Goal: Contribute content: Contribute content

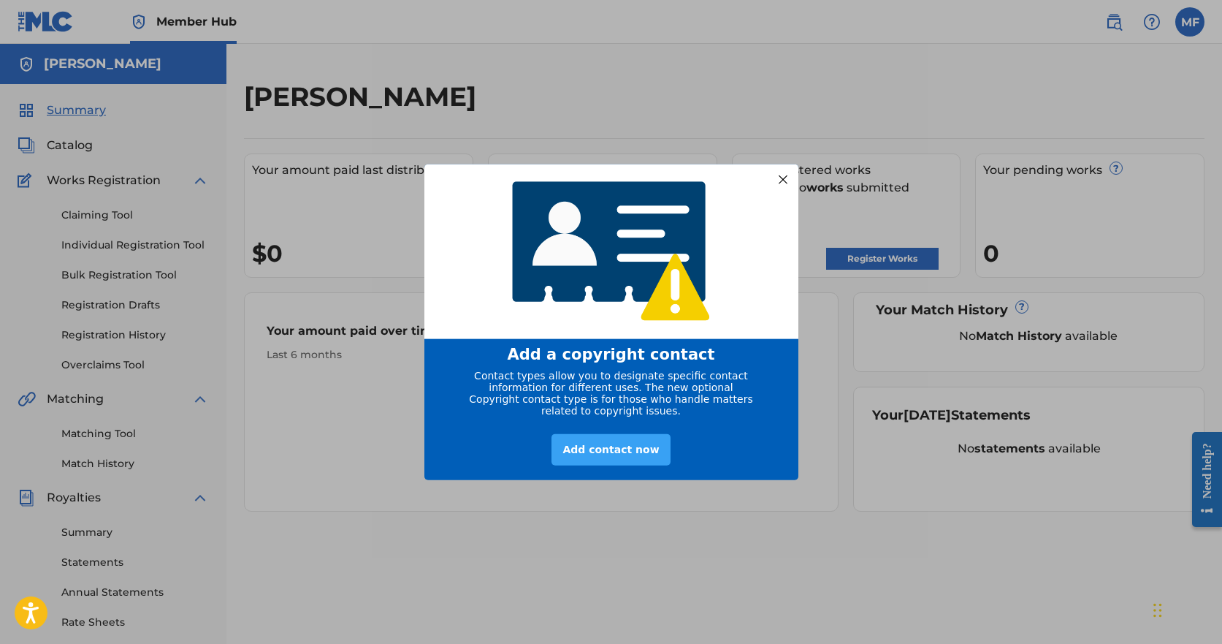
click at [616, 457] on div "Add contact now" at bounding box center [611, 449] width 118 height 31
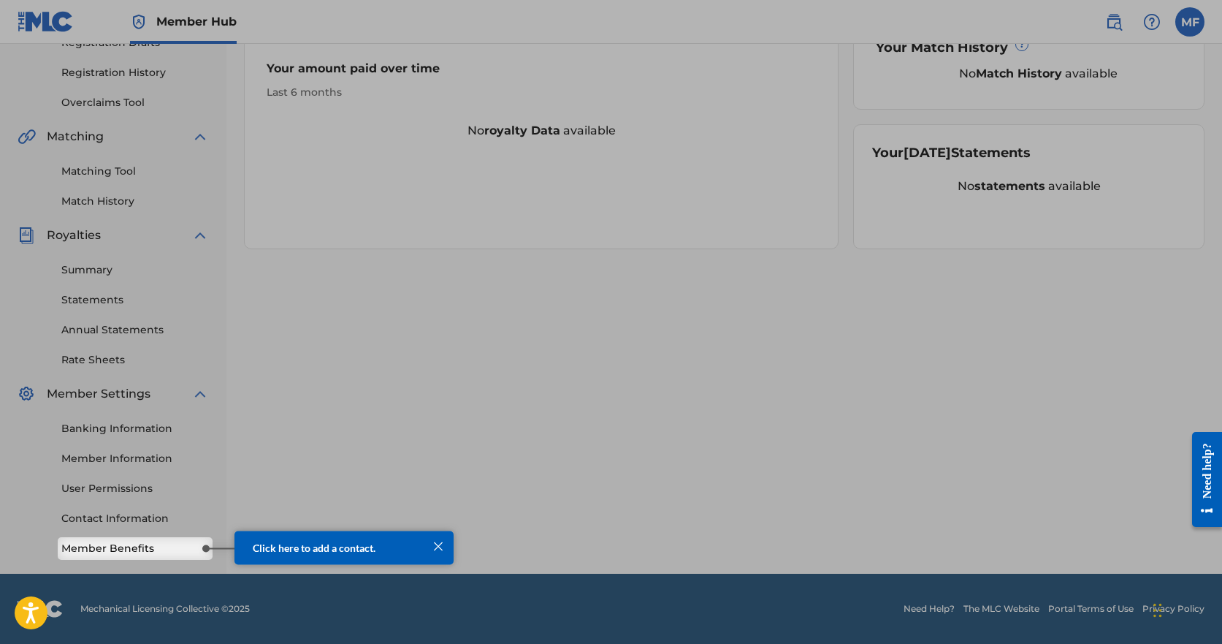
click at [295, 550] on span "Click here to add a contact." at bounding box center [314, 547] width 123 height 12
click at [159, 557] on div "Summary Catalog Works Registration Claiming Tool Individual Registration Tool B…" at bounding box center [113, 198] width 226 height 752
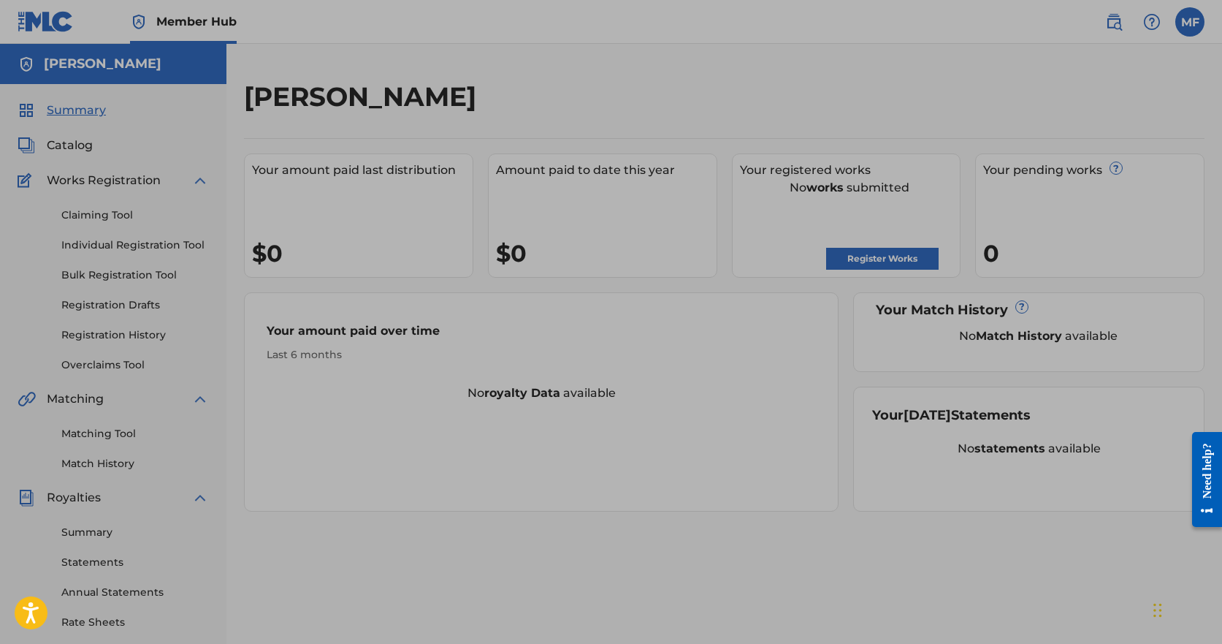
click at [318, 96] on div at bounding box center [611, 399] width 1222 height 799
click at [28, 56] on div at bounding box center [611, 399] width 1222 height 799
click at [72, 145] on div at bounding box center [611, 399] width 1222 height 799
click at [1, 142] on div at bounding box center [611, 399] width 1222 height 799
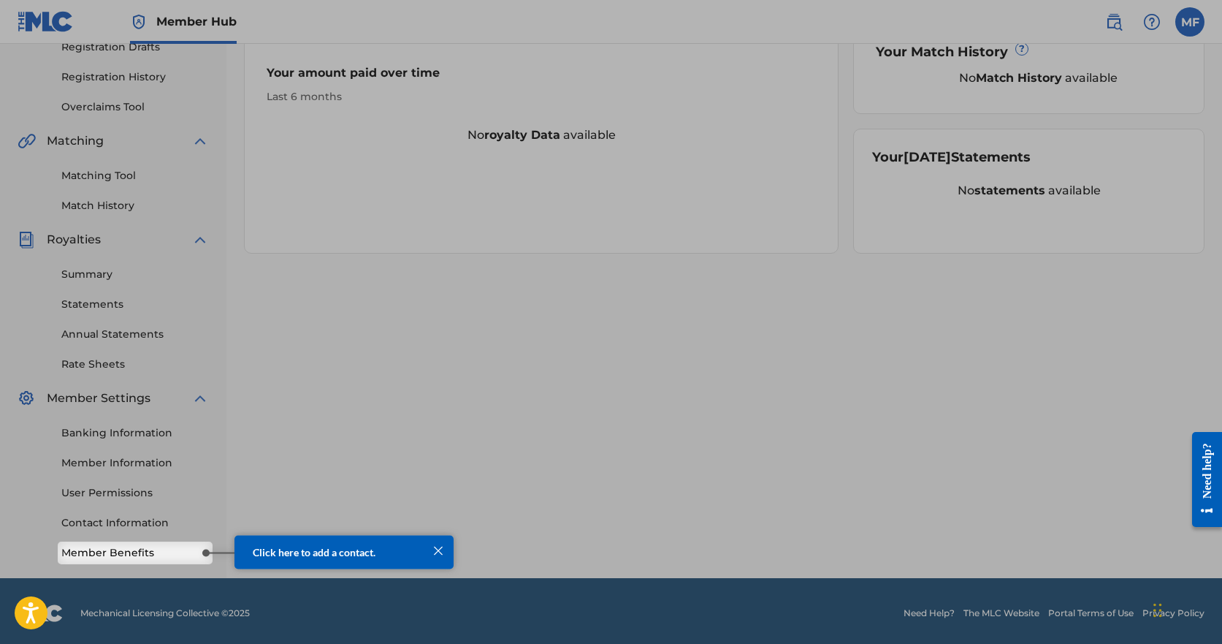
scroll to position [262, 0]
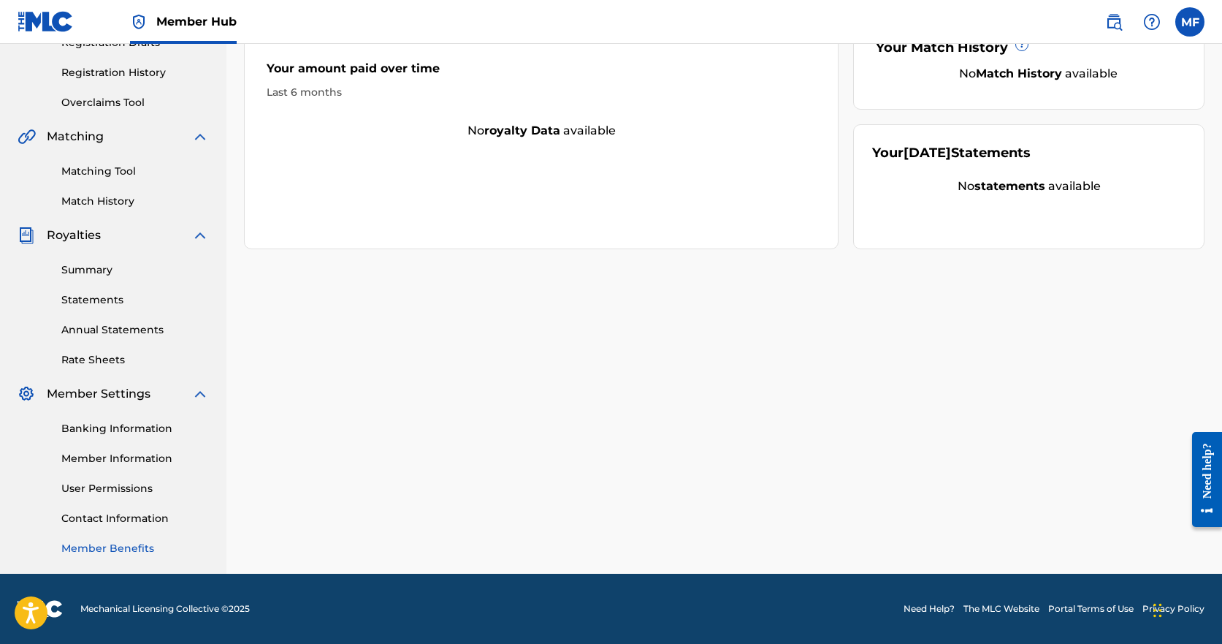
click at [139, 544] on link "Member Benefits" at bounding box center [135, 548] width 148 height 15
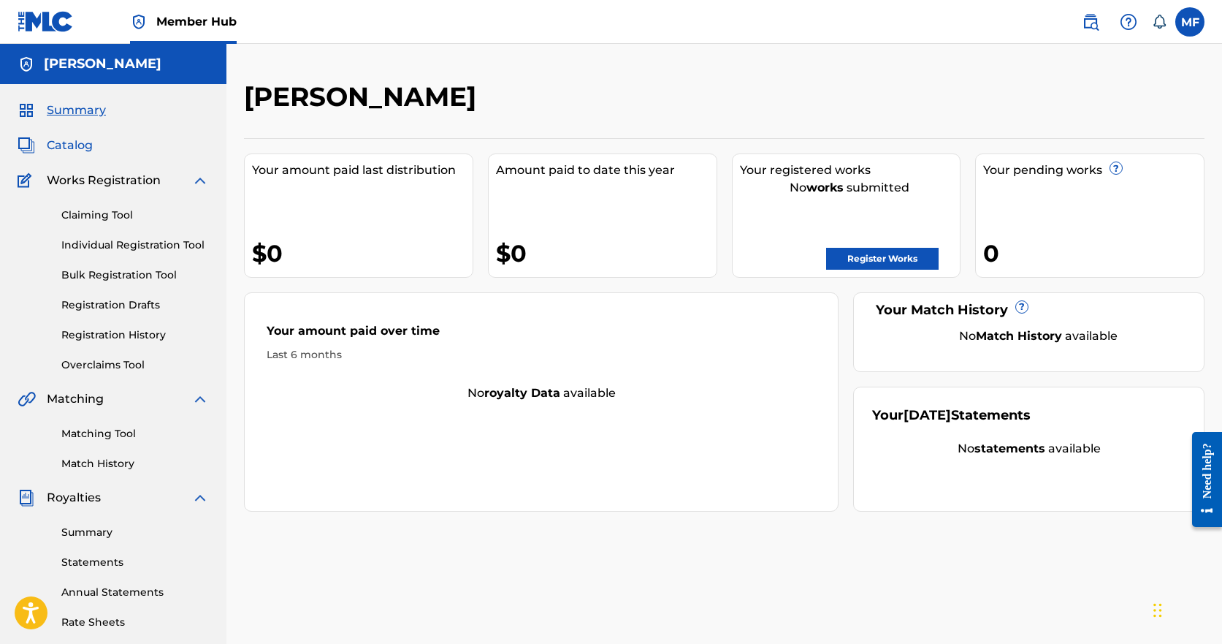
click at [72, 149] on span "Catalog" at bounding box center [70, 146] width 46 height 18
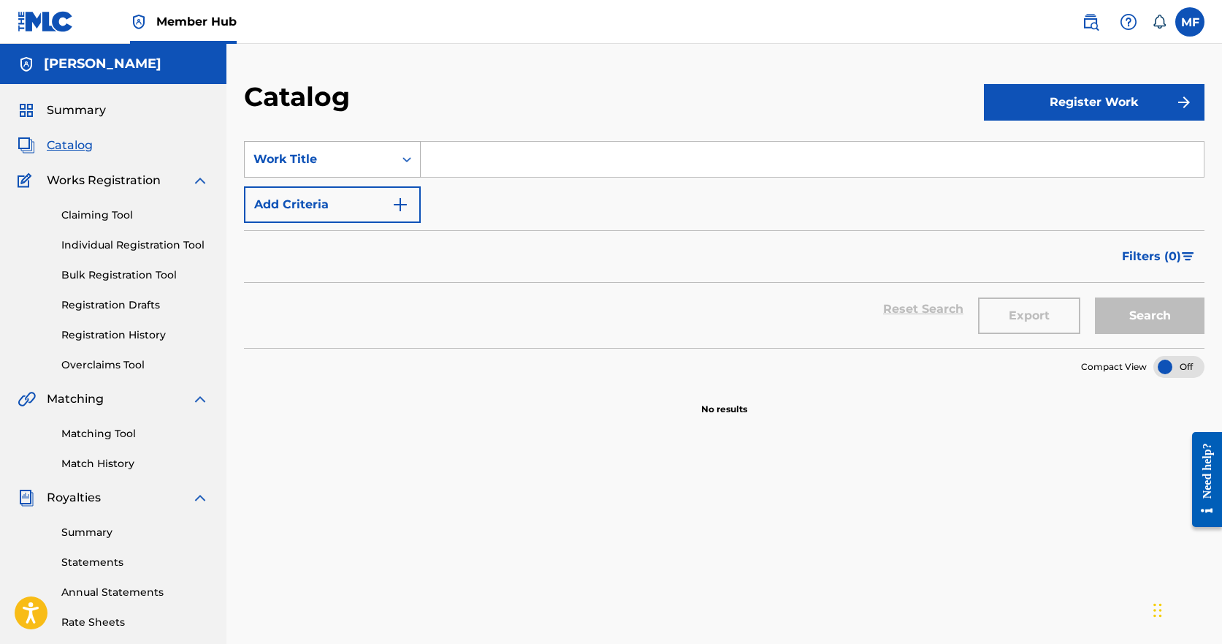
click at [390, 156] on div "Work Title" at bounding box center [319, 159] width 149 height 28
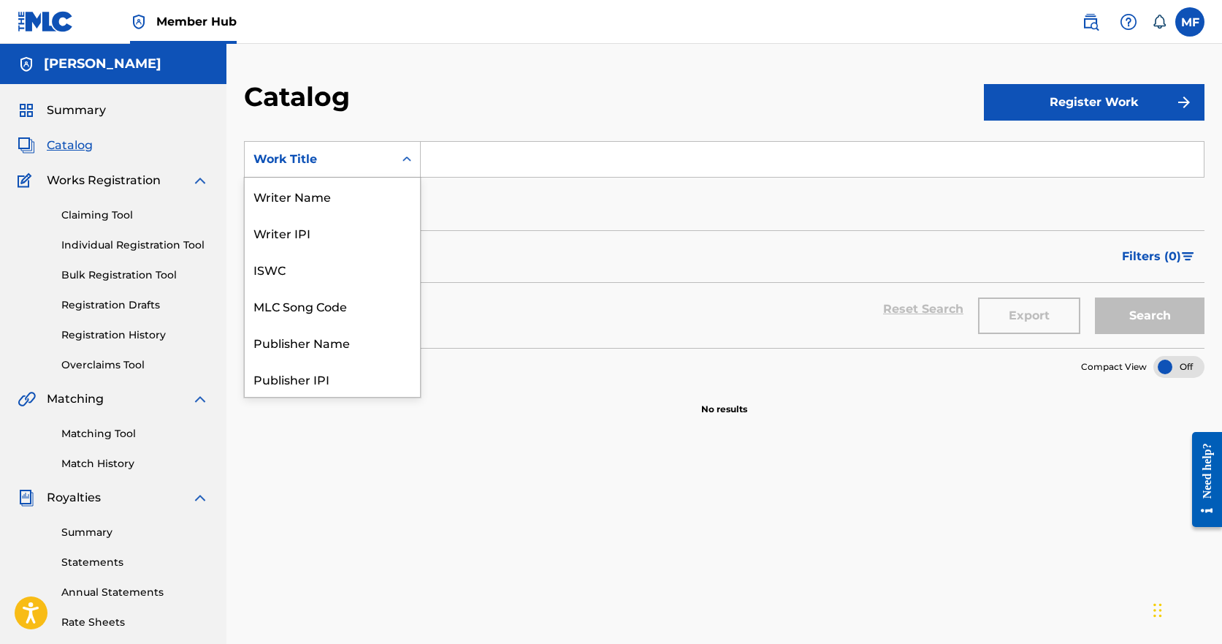
scroll to position [219, 0]
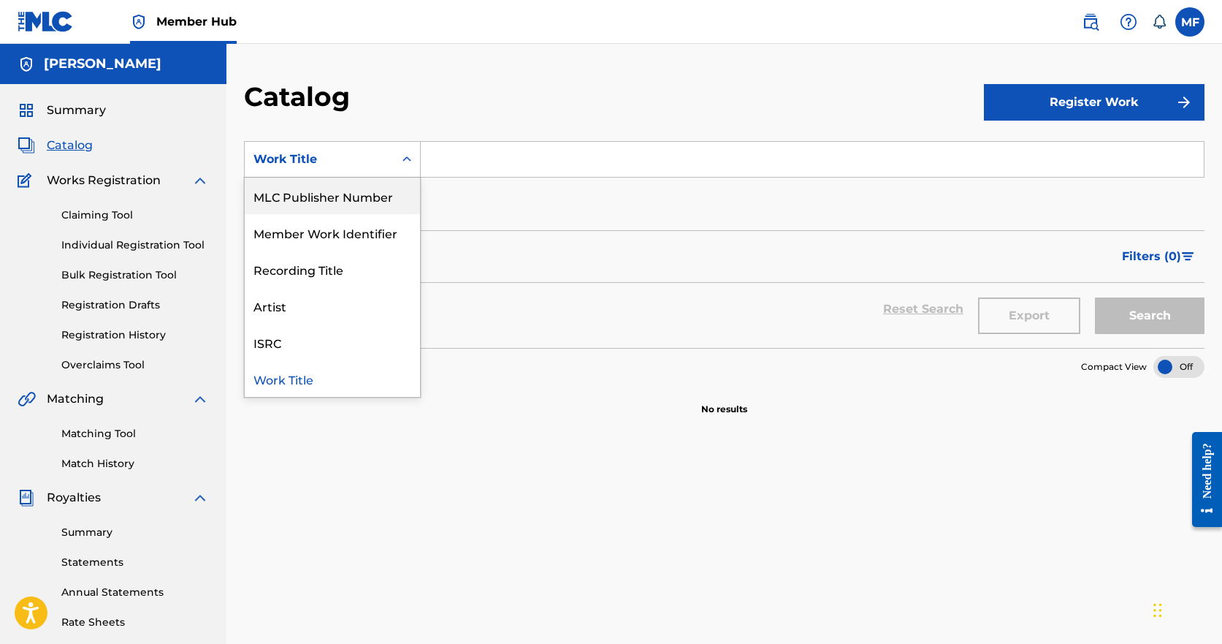
click at [369, 201] on div "MLC Publisher Number" at bounding box center [332, 196] width 175 height 37
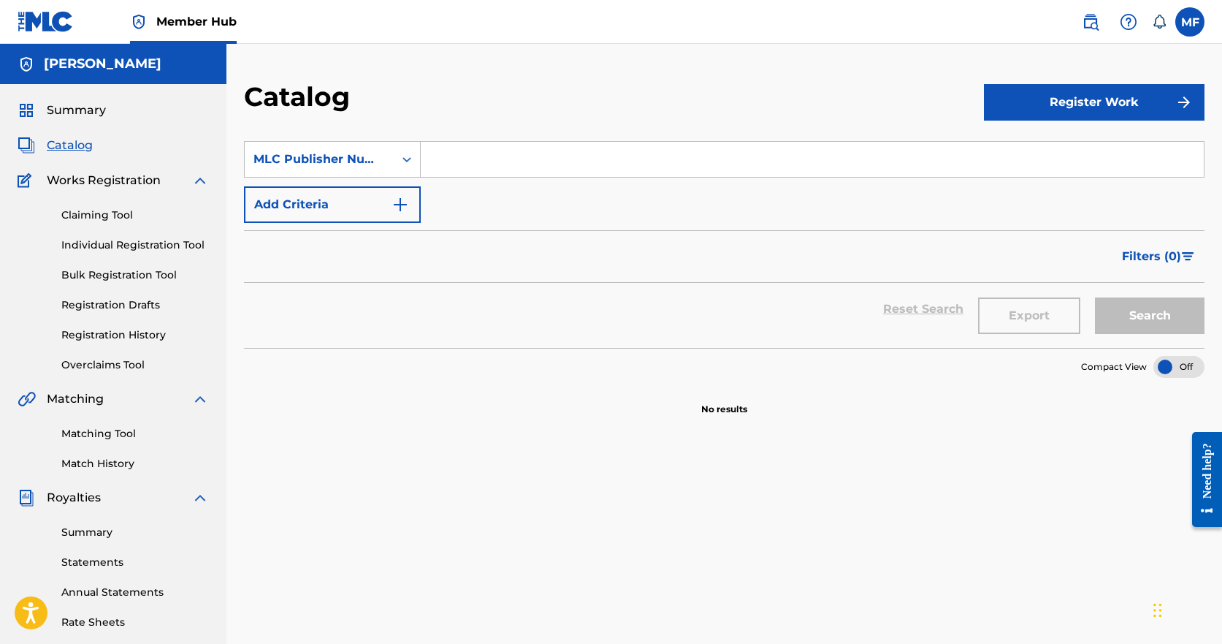
click at [373, 139] on section "SearchWithCriteriae81c582b-eafc-43dc-a798-5d79eb88386a MLC Publisher Number Add…" at bounding box center [724, 235] width 961 height 224
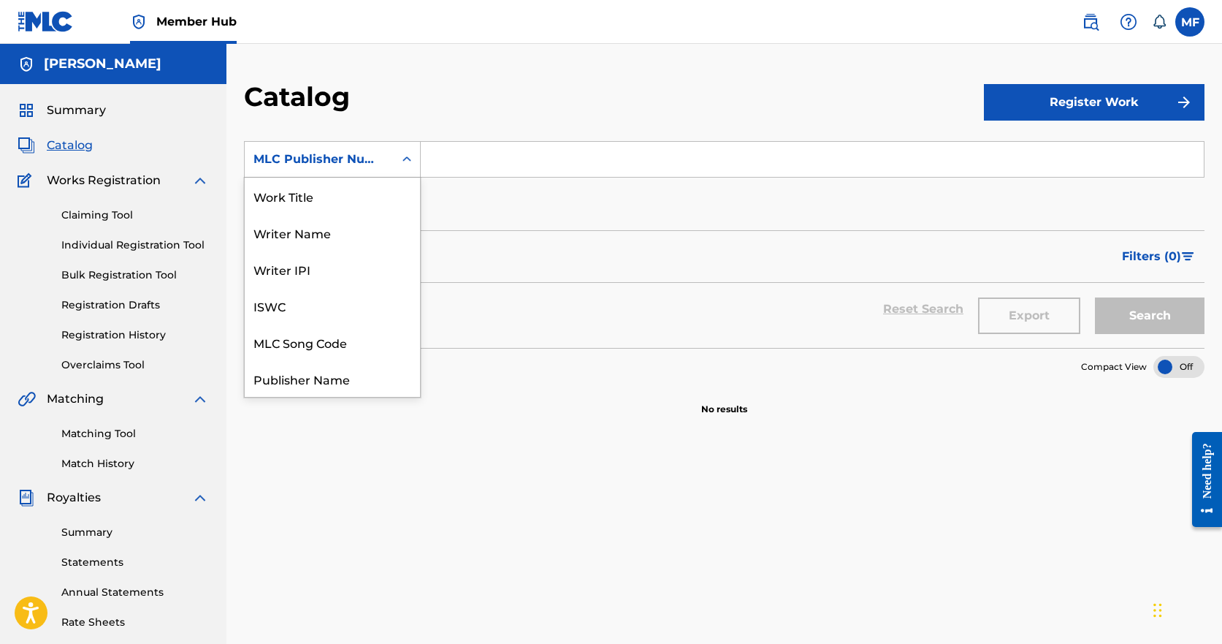
click at [386, 163] on div "MLC Publisher Number" at bounding box center [319, 159] width 149 height 28
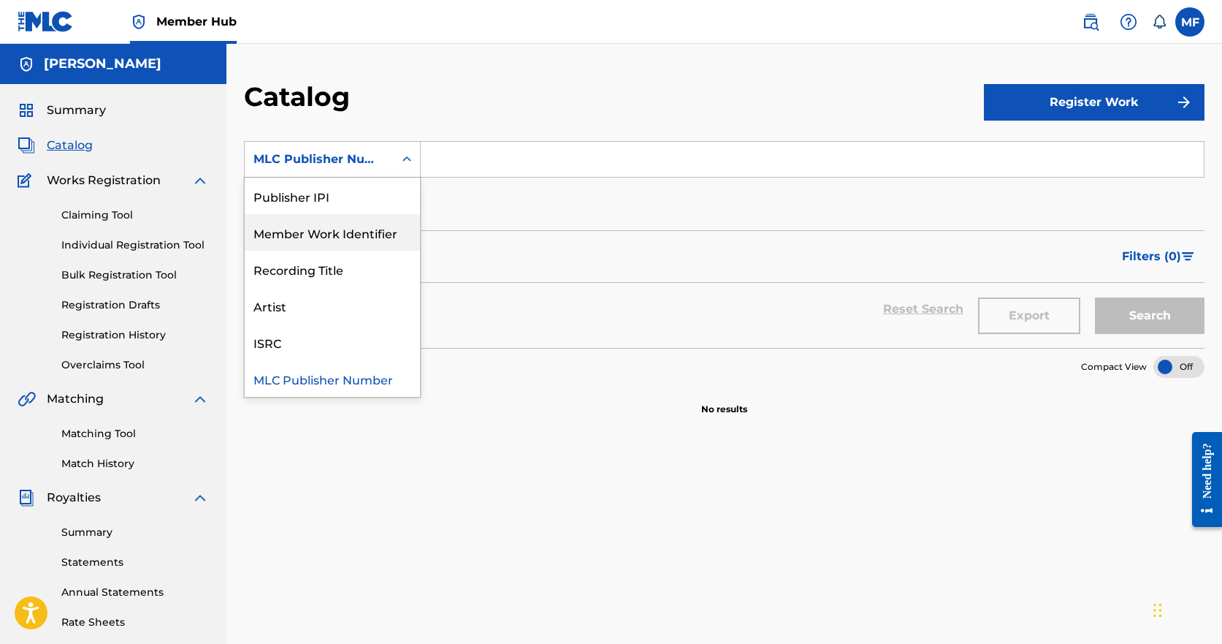
click at [354, 235] on div "Member Work Identifier" at bounding box center [332, 232] width 175 height 37
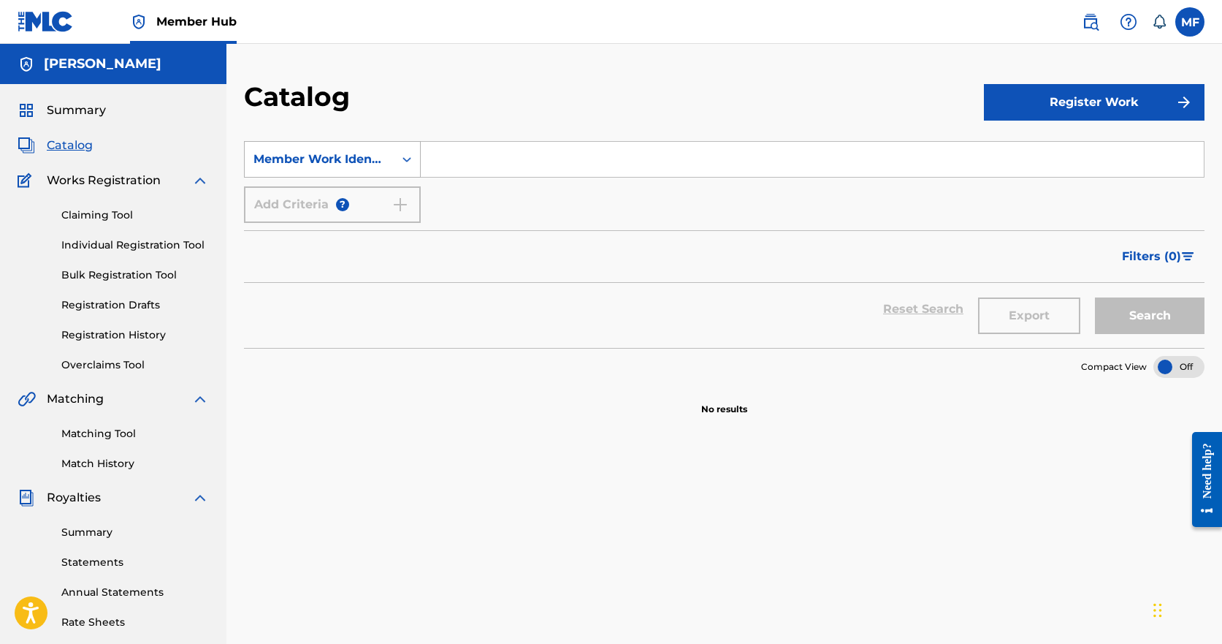
click at [331, 156] on div "Member Work Identifier" at bounding box center [320, 159] width 132 height 18
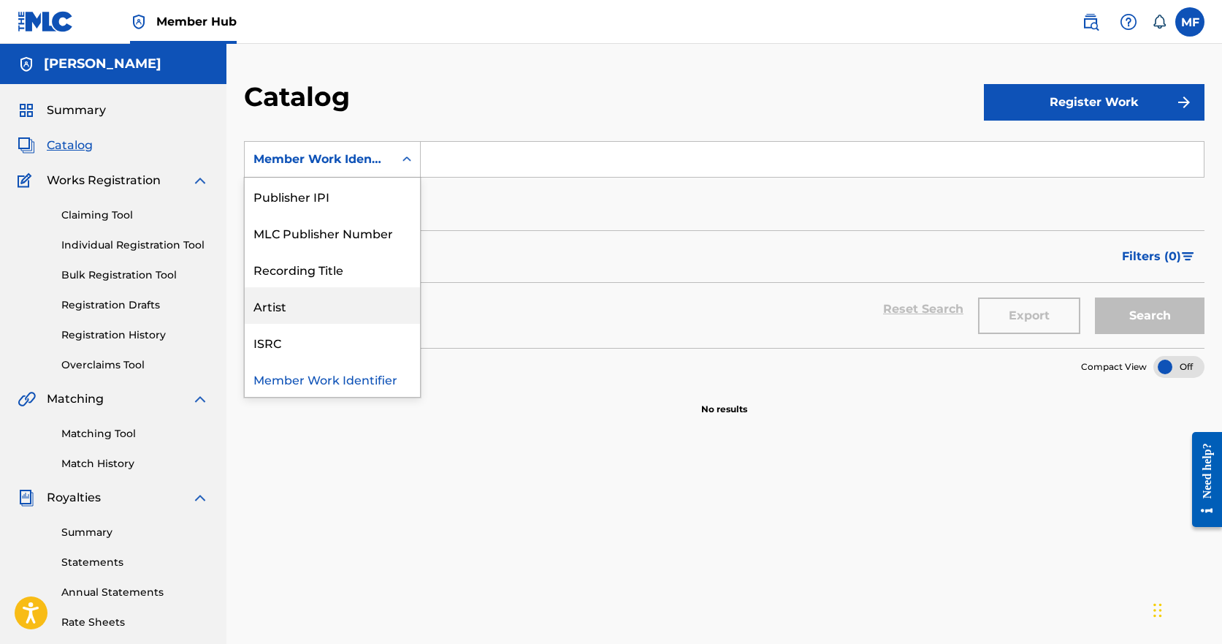
click at [276, 313] on div "Artist" at bounding box center [332, 305] width 175 height 37
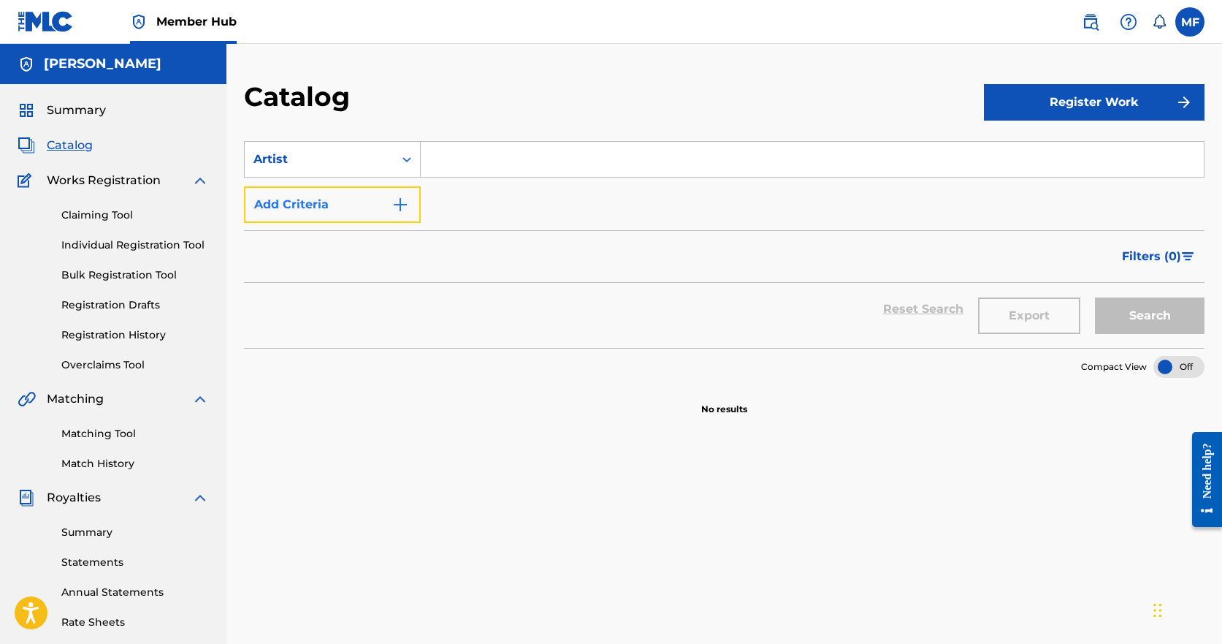
click at [399, 205] on img "Search Form" at bounding box center [401, 205] width 18 height 18
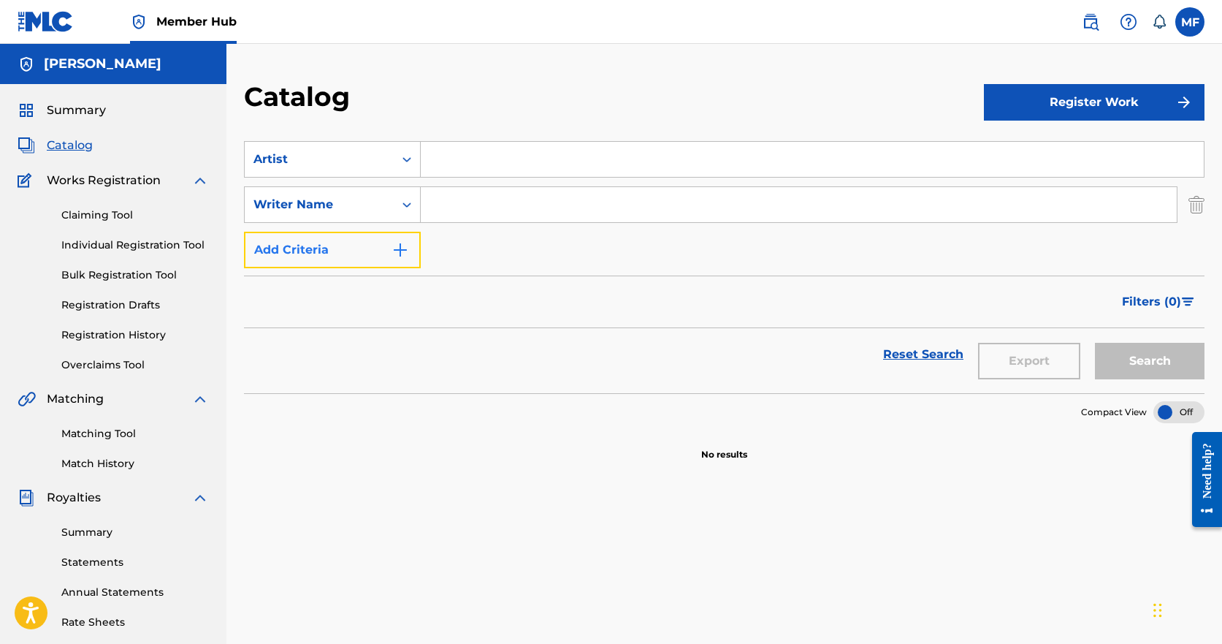
click at [403, 251] on img "Search Form" at bounding box center [401, 250] width 18 height 18
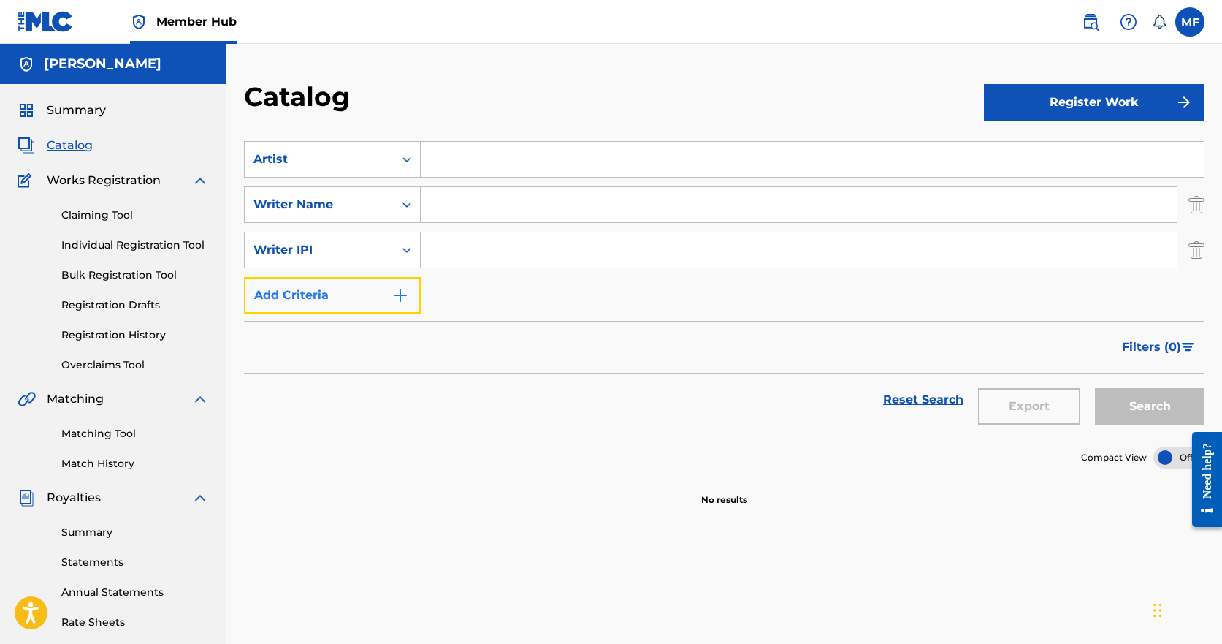
click at [403, 300] on img "Search Form" at bounding box center [401, 295] width 18 height 18
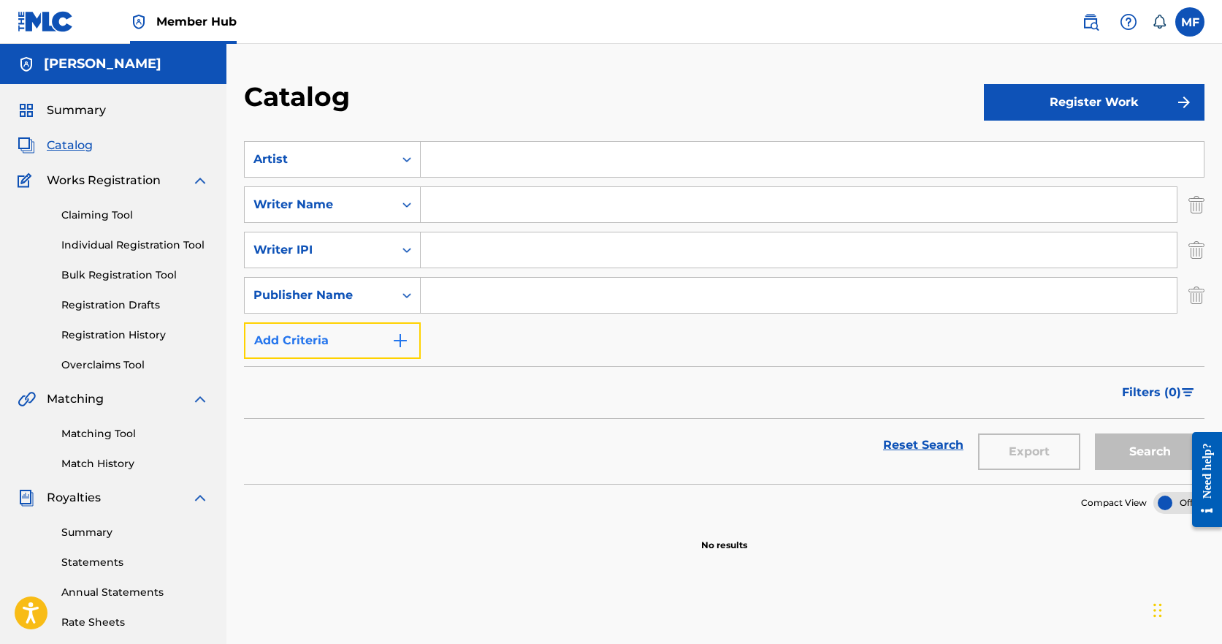
click at [395, 347] on img "Search Form" at bounding box center [401, 341] width 18 height 18
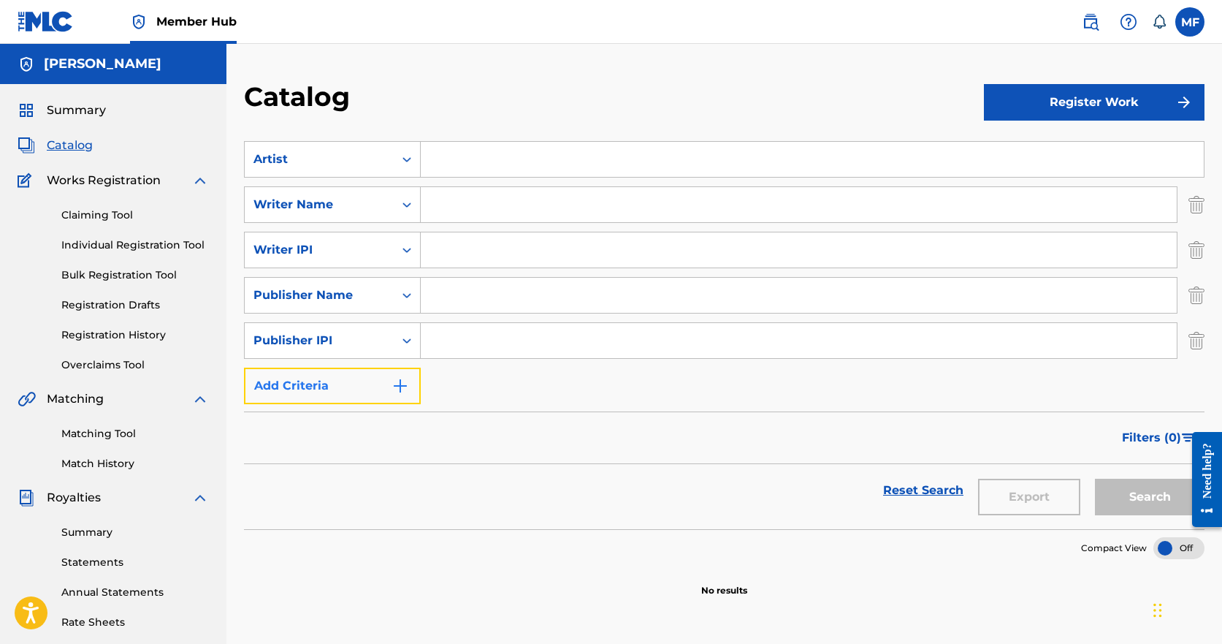
click at [403, 382] on img "Search Form" at bounding box center [401, 386] width 18 height 18
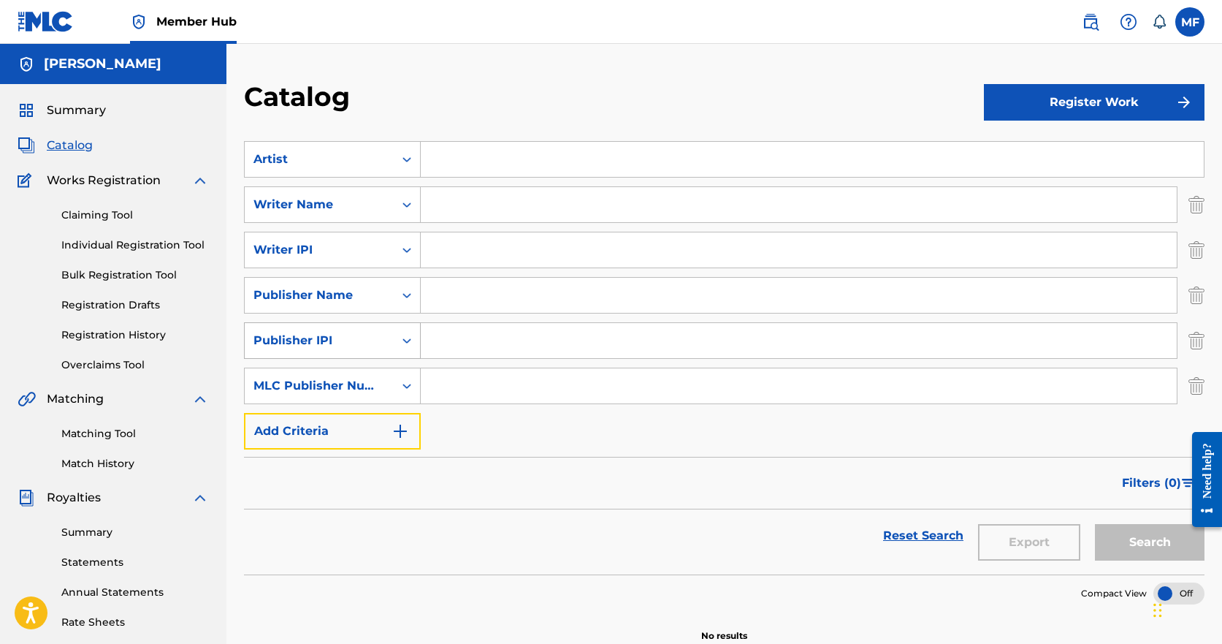
scroll to position [73, 0]
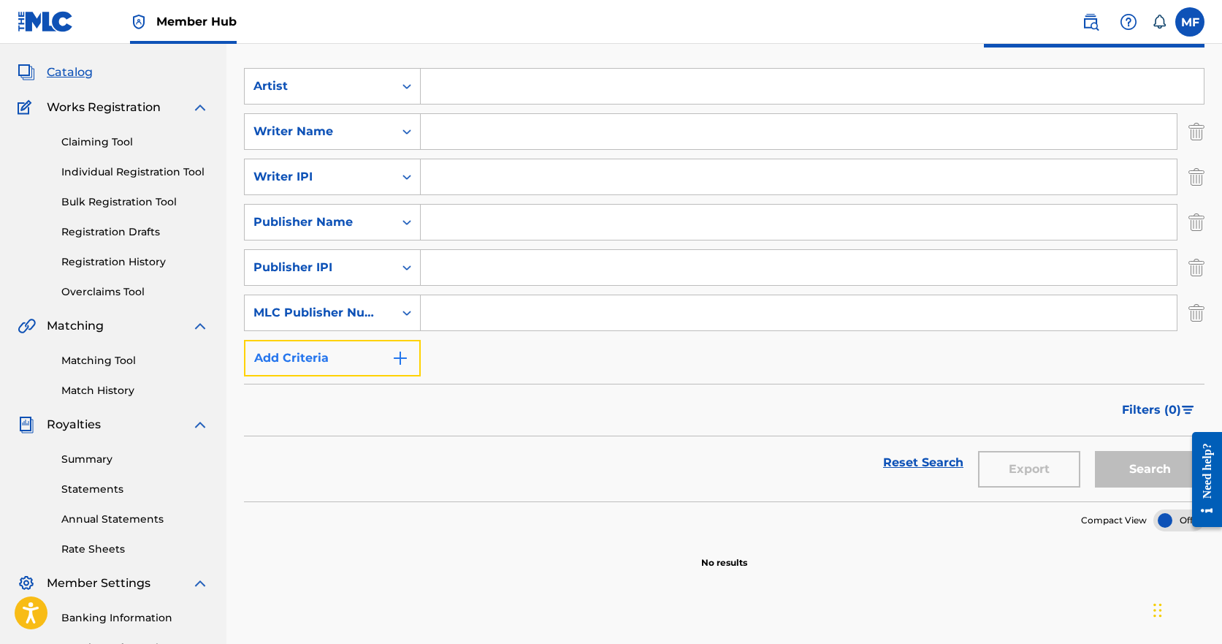
click at [397, 356] on img "Search Form" at bounding box center [401, 358] width 18 height 18
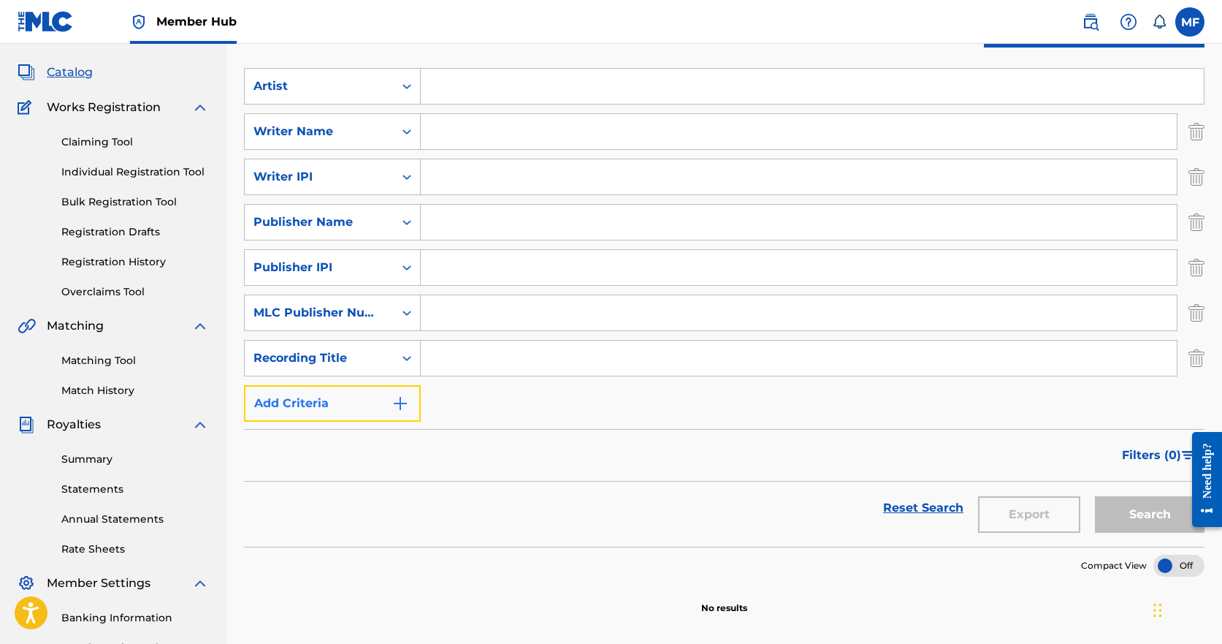
click at [398, 403] on img "Search Form" at bounding box center [401, 404] width 18 height 18
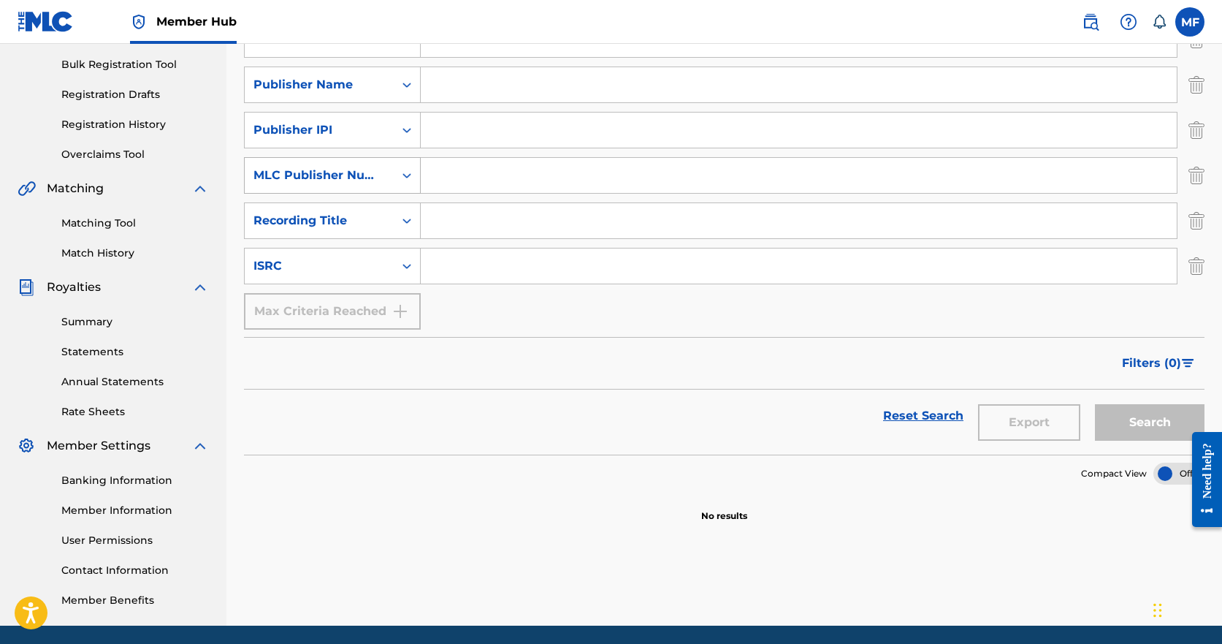
scroll to position [262, 0]
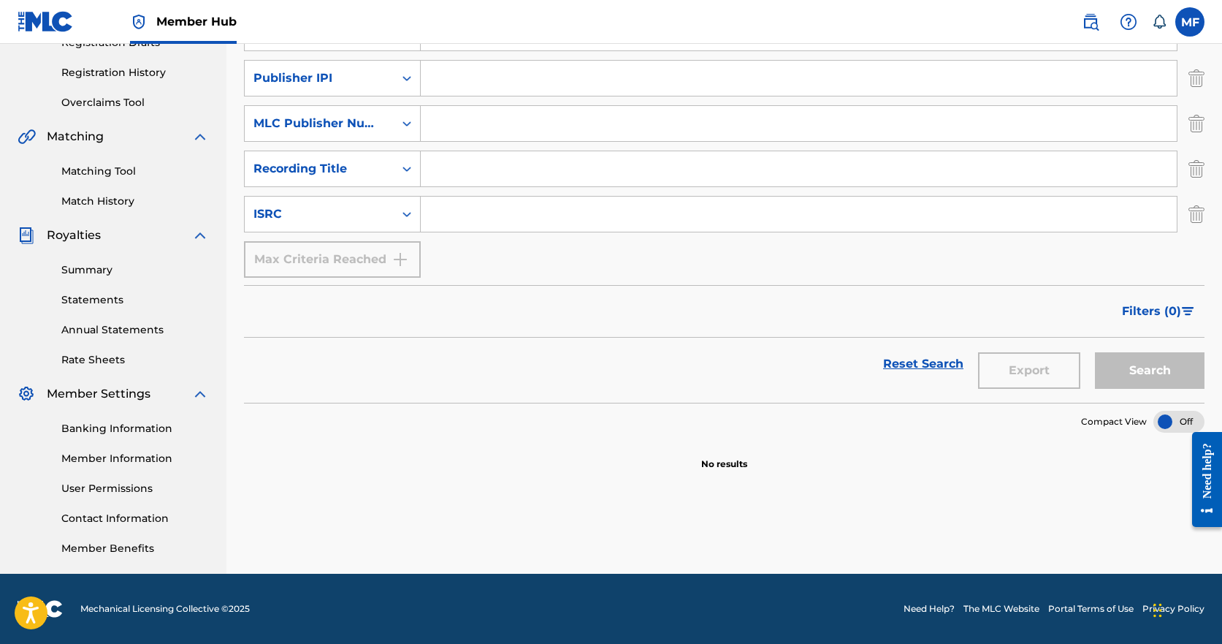
click at [404, 259] on div "Max Criteria Reached" at bounding box center [332, 259] width 177 height 37
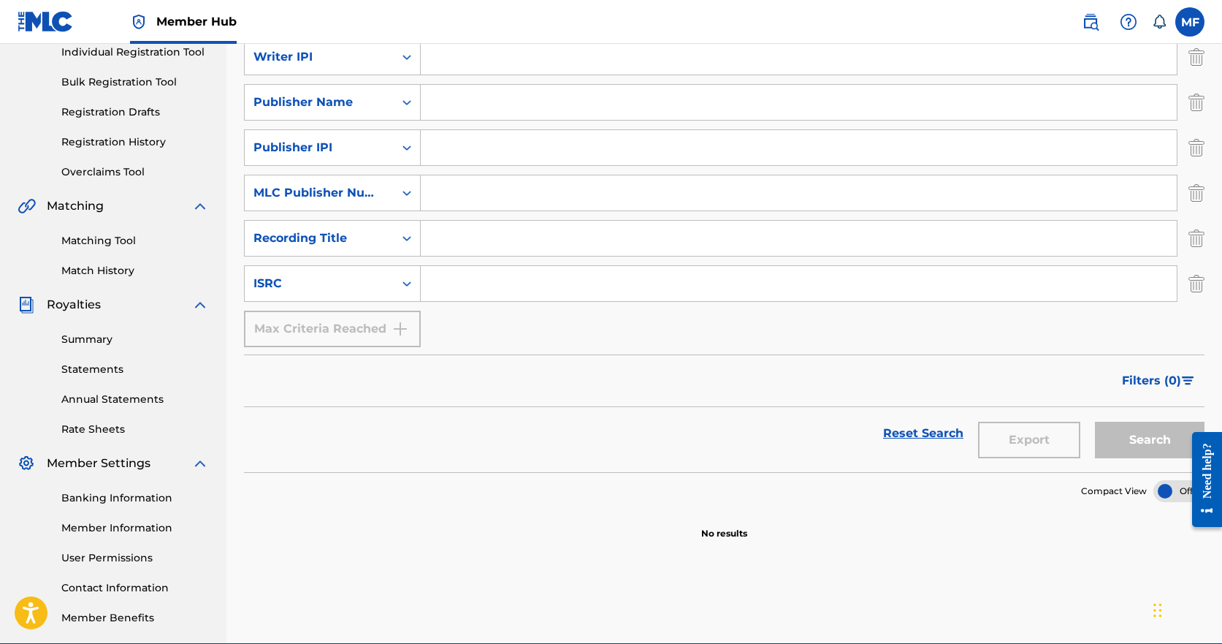
scroll to position [0, 0]
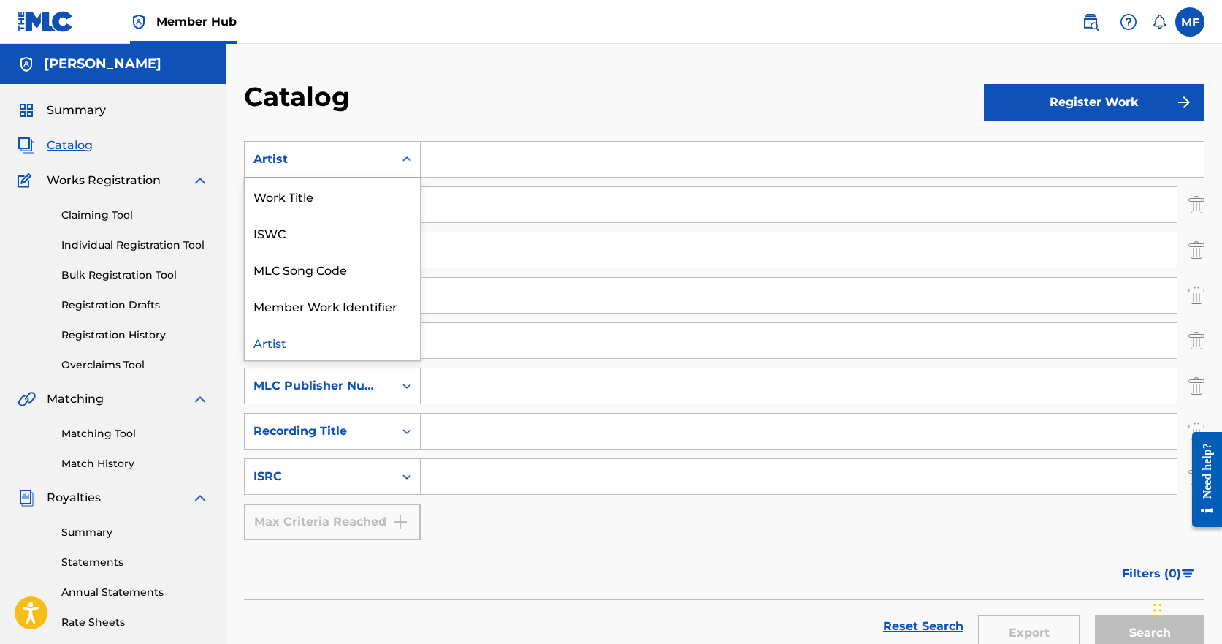
click at [407, 163] on icon "Search Form" at bounding box center [407, 159] width 15 height 15
click at [295, 201] on div "Work Title" at bounding box center [332, 196] width 175 height 37
click at [409, 156] on icon "Search Form" at bounding box center [407, 159] width 15 height 15
click at [313, 209] on div "ISWC" at bounding box center [332, 196] width 175 height 37
click at [405, 156] on icon "Search Form" at bounding box center [407, 159] width 15 height 15
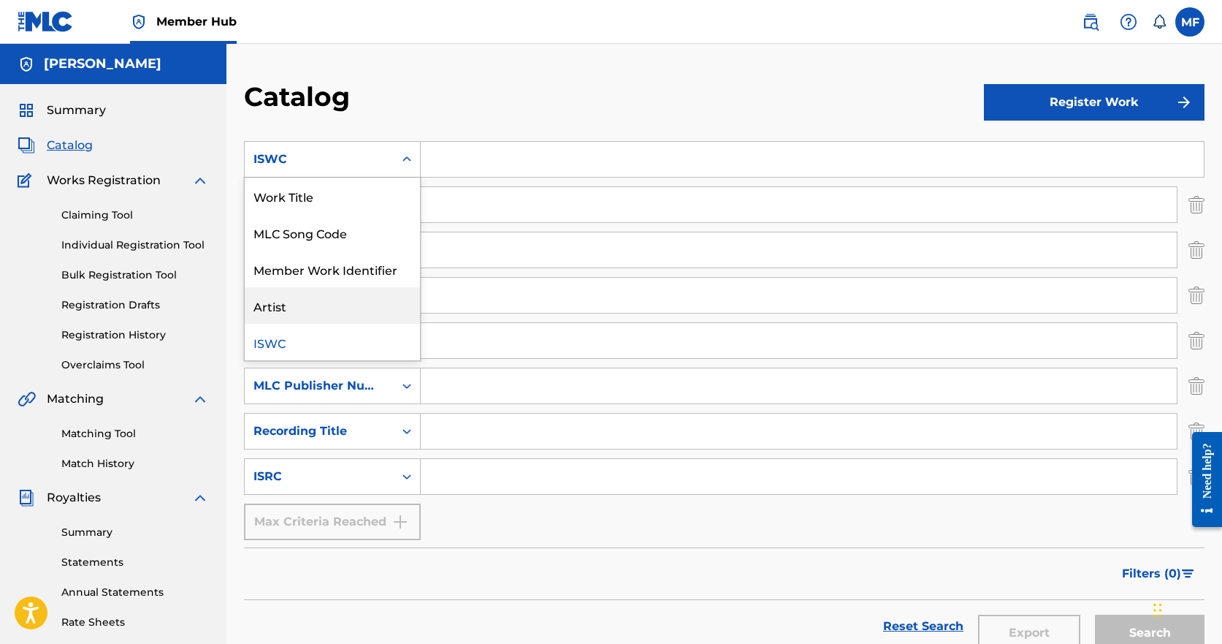
click at [281, 313] on div "Artist" at bounding box center [332, 305] width 175 height 37
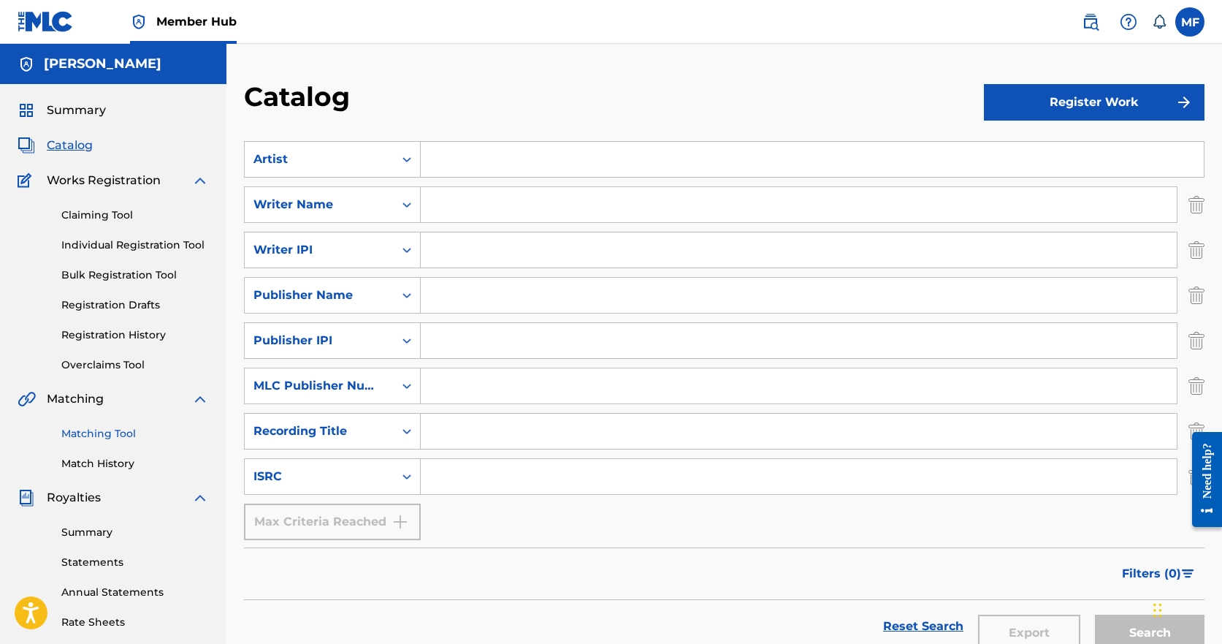
click at [81, 433] on link "Matching Tool" at bounding box center [135, 433] width 148 height 15
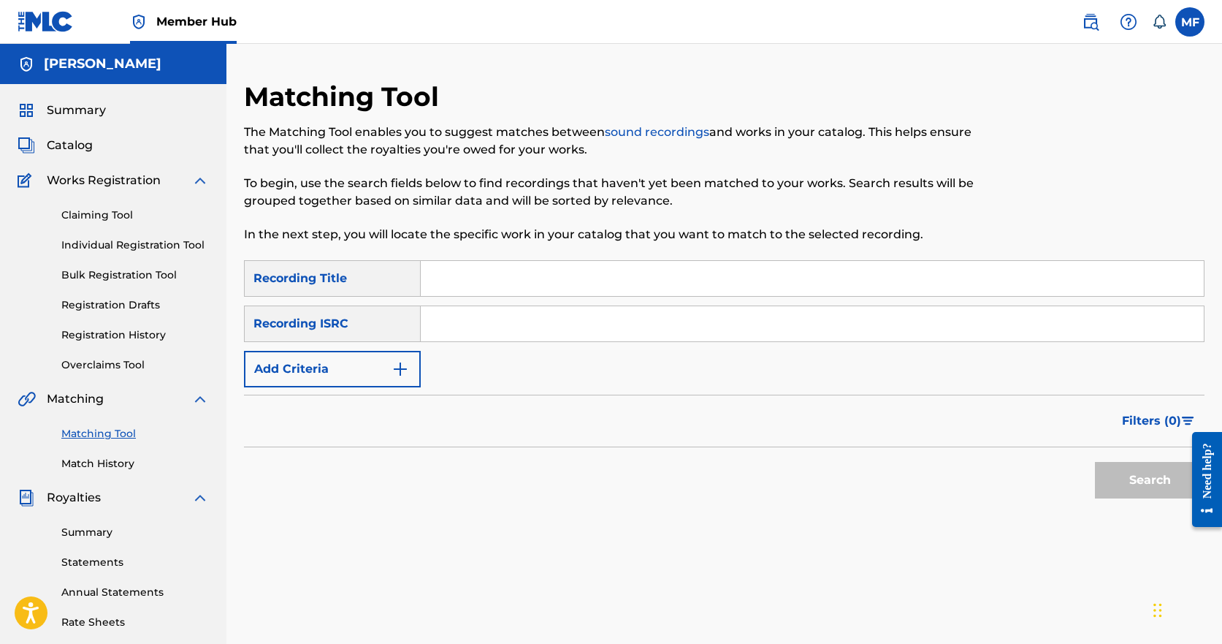
click at [627, 128] on link "sound recordings" at bounding box center [657, 132] width 104 height 14
click at [87, 110] on span "Summary" at bounding box center [76, 111] width 59 height 18
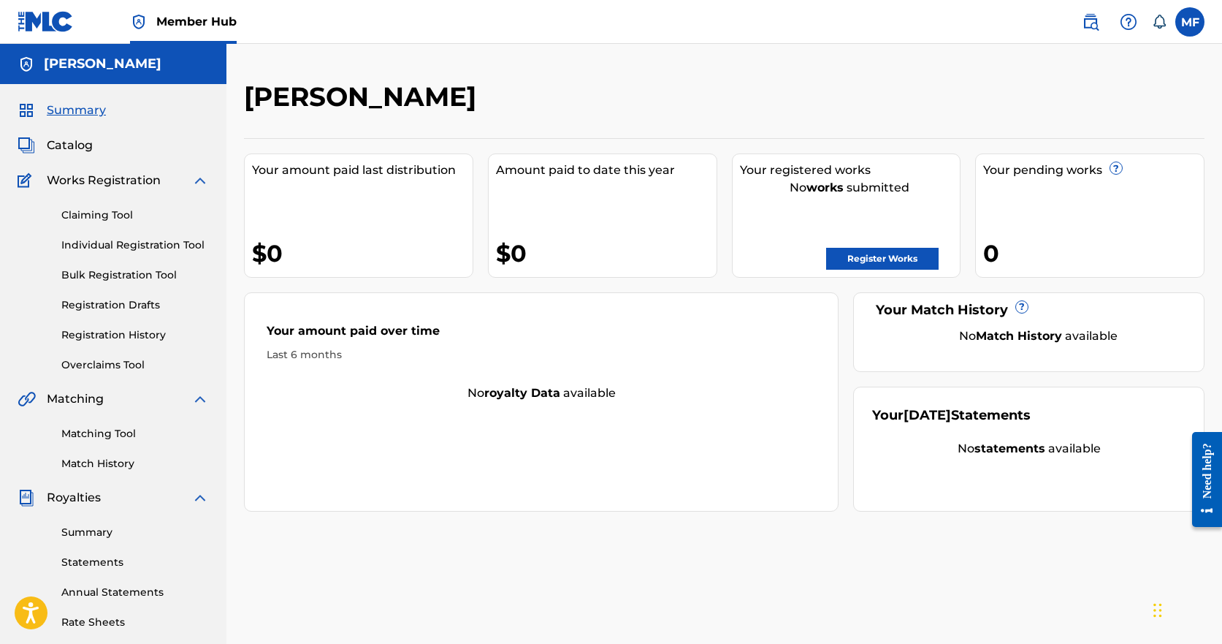
click at [41, 63] on div "[PERSON_NAME]" at bounding box center [113, 64] width 226 height 40
click at [94, 58] on h5 "[PERSON_NAME]" at bounding box center [103, 64] width 118 height 17
click at [852, 262] on link "Register Works" at bounding box center [882, 259] width 113 height 22
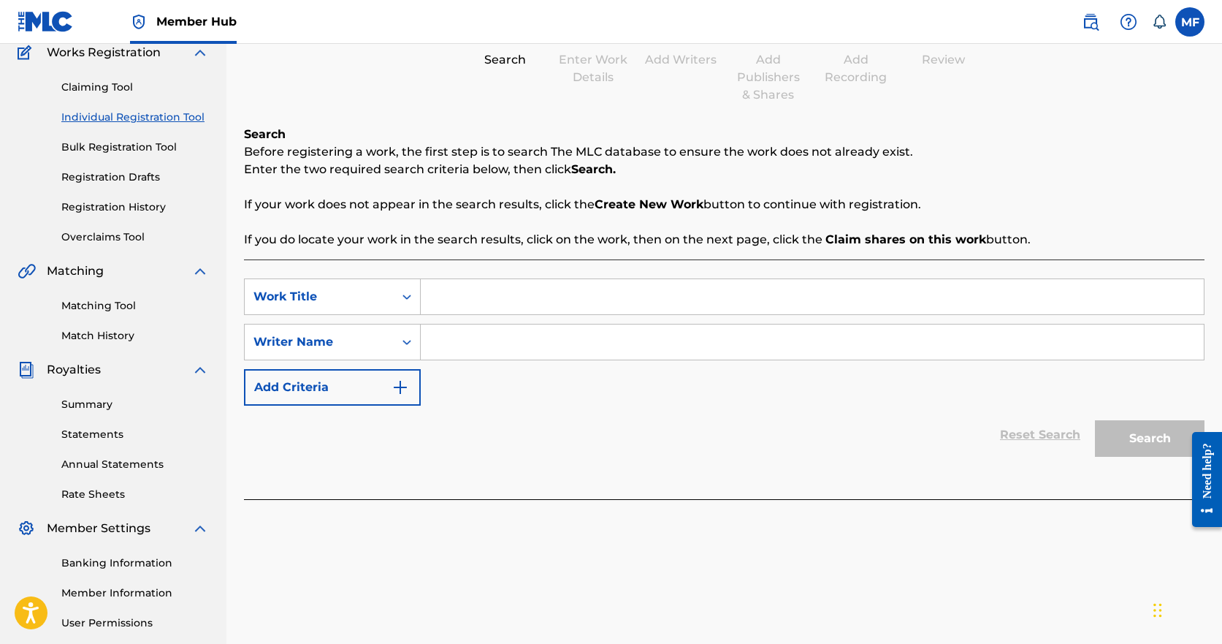
scroll to position [146, 0]
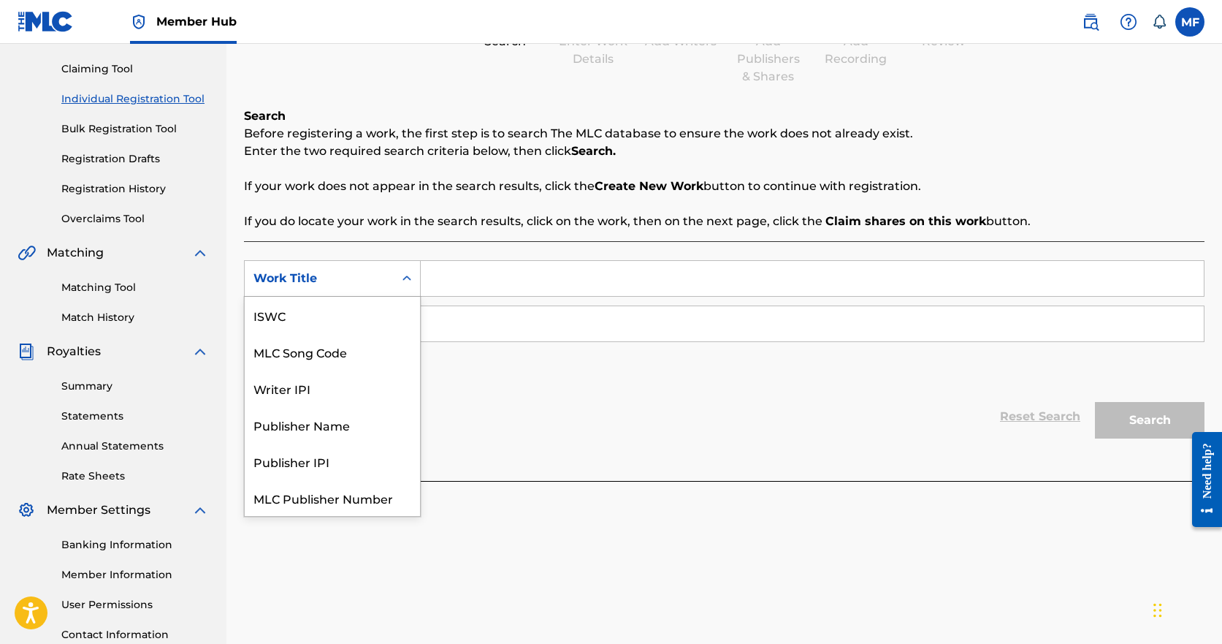
click at [409, 279] on icon "Search Form" at bounding box center [407, 277] width 9 height 5
